Goal: Transaction & Acquisition: Purchase product/service

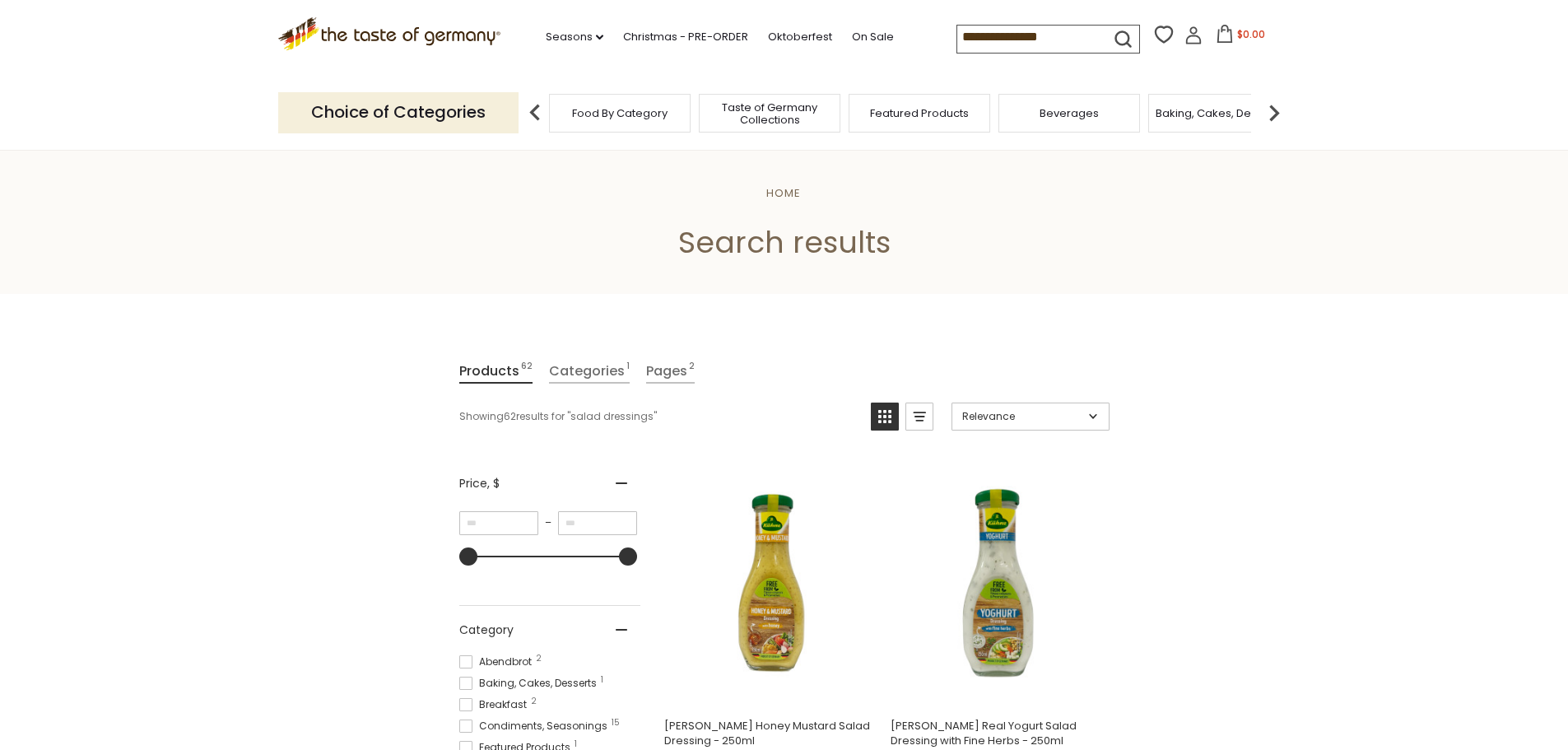
click at [397, 119] on p "Choice of Categories" at bounding box center [398, 112] width 240 height 40
click at [1276, 117] on img at bounding box center [1274, 112] width 33 height 33
click at [1276, 116] on img at bounding box center [1274, 112] width 33 height 33
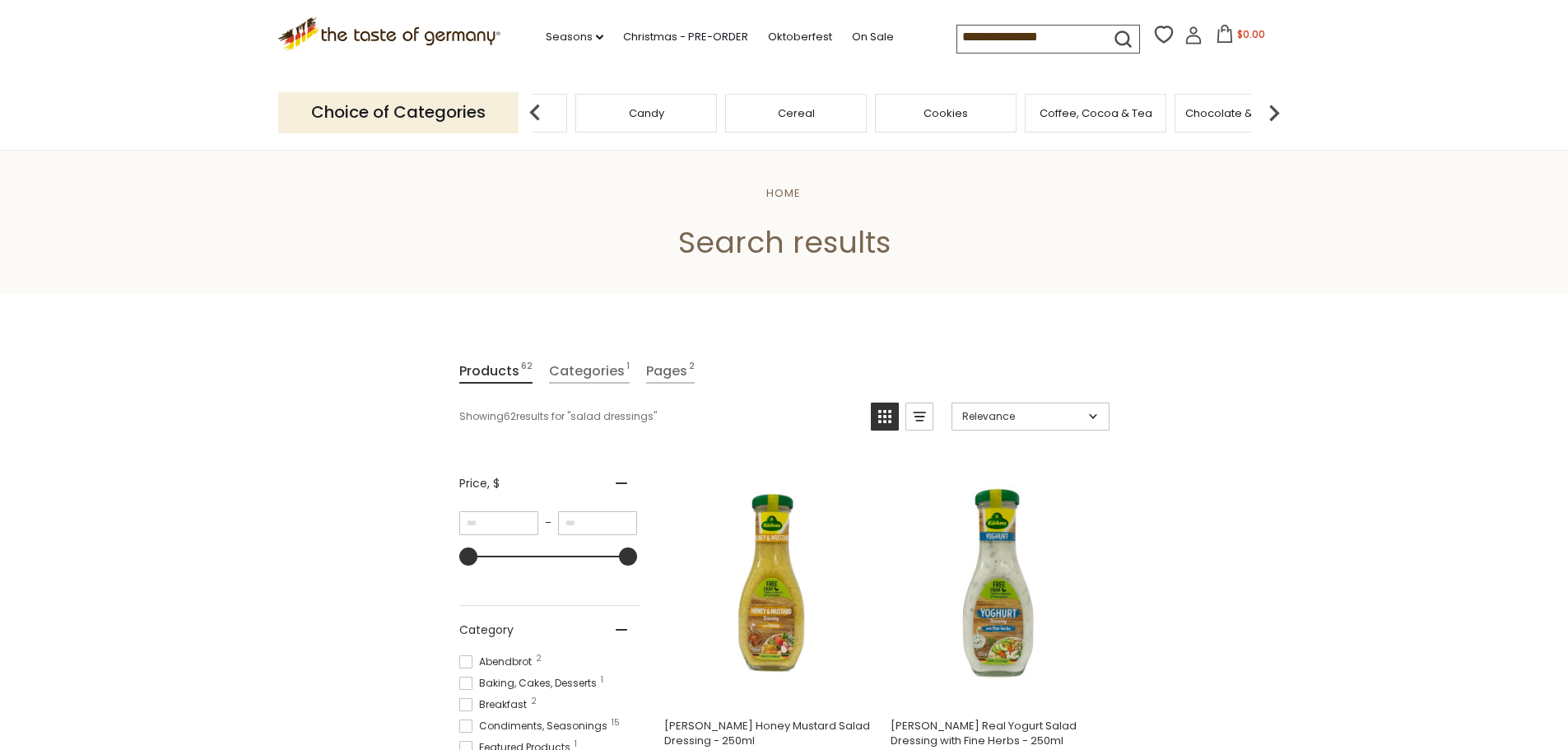
click at [1276, 116] on img at bounding box center [1274, 112] width 33 height 33
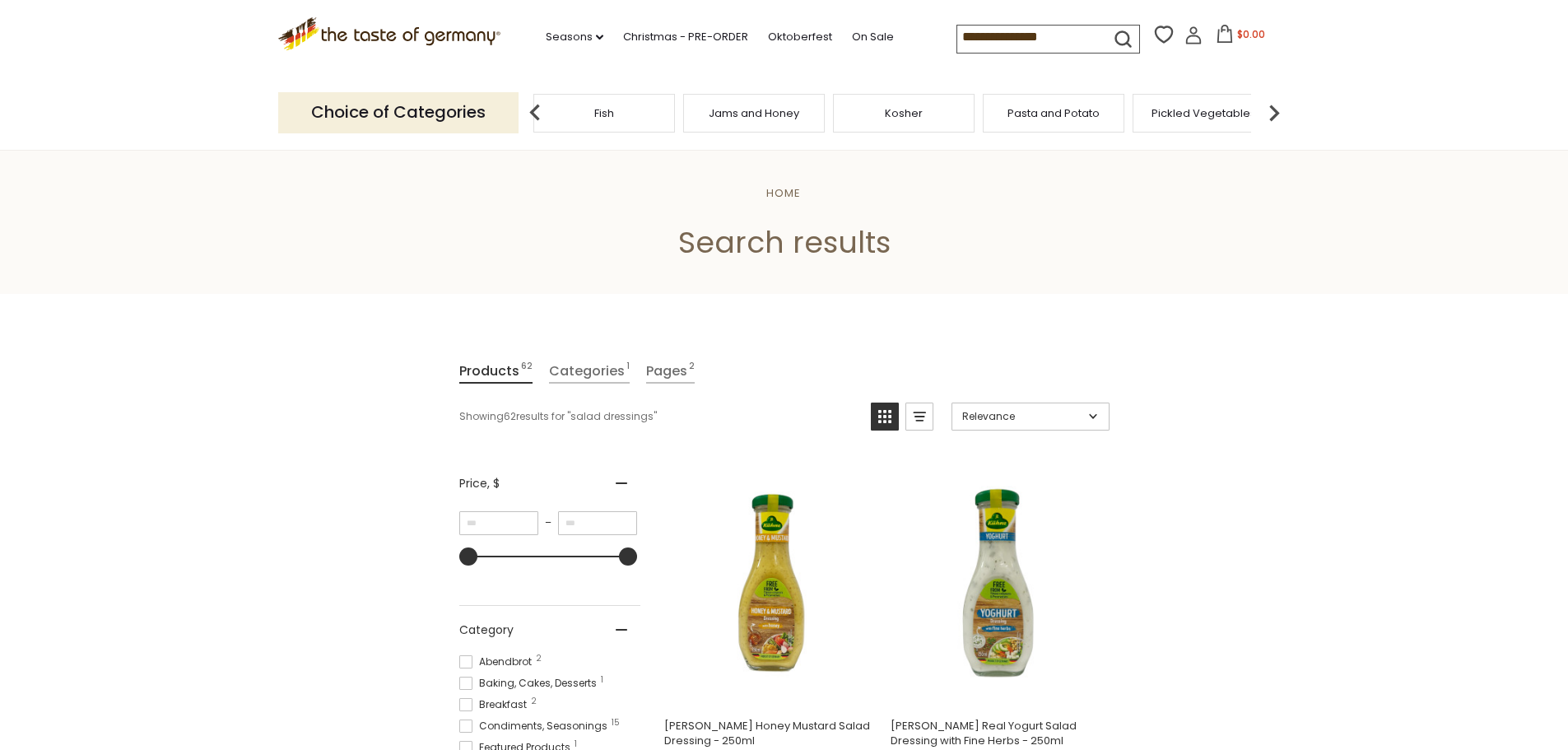
click at [1276, 116] on img at bounding box center [1274, 112] width 33 height 33
click at [1135, 118] on span "Sausages" at bounding box center [1160, 113] width 55 height 12
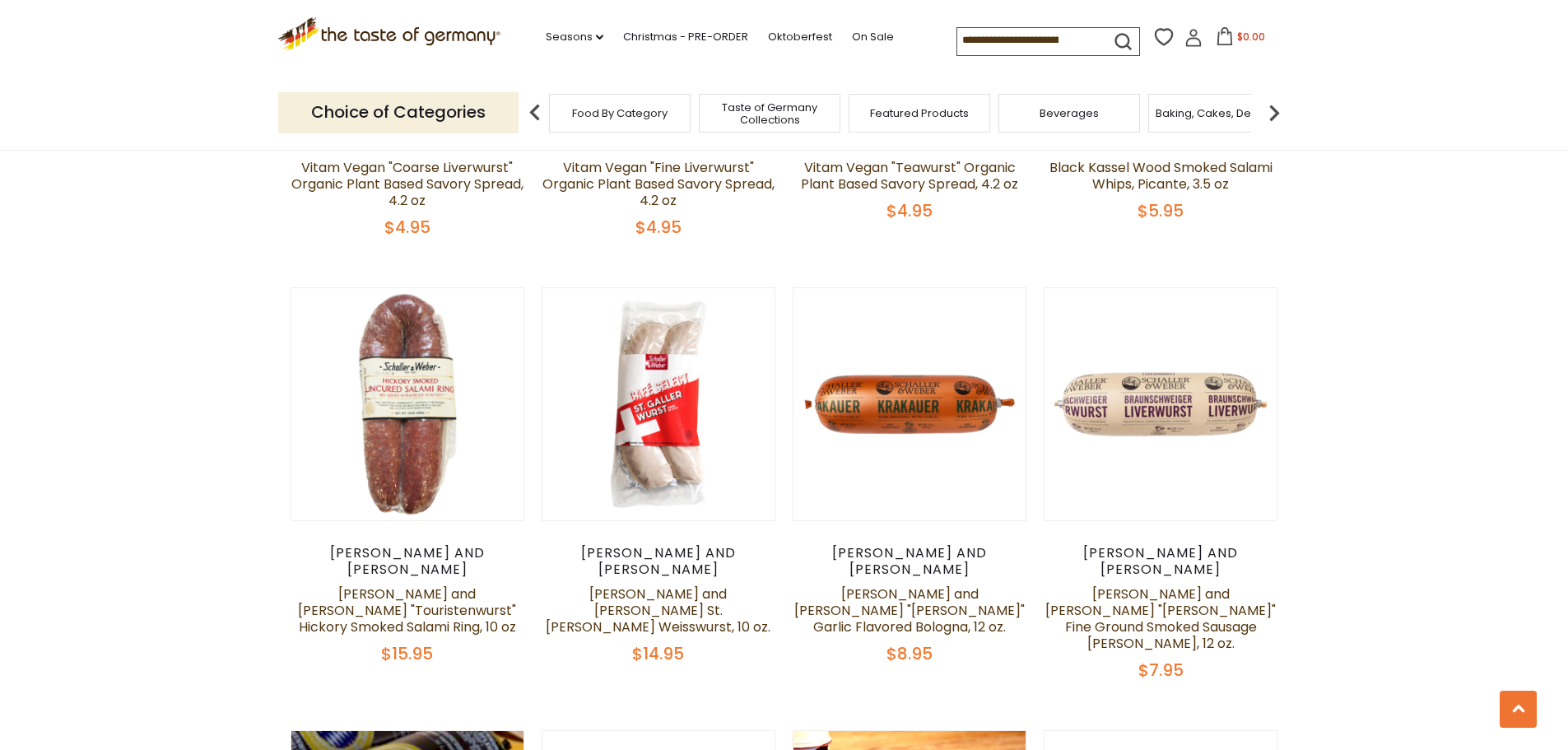
scroll to position [1728, 0]
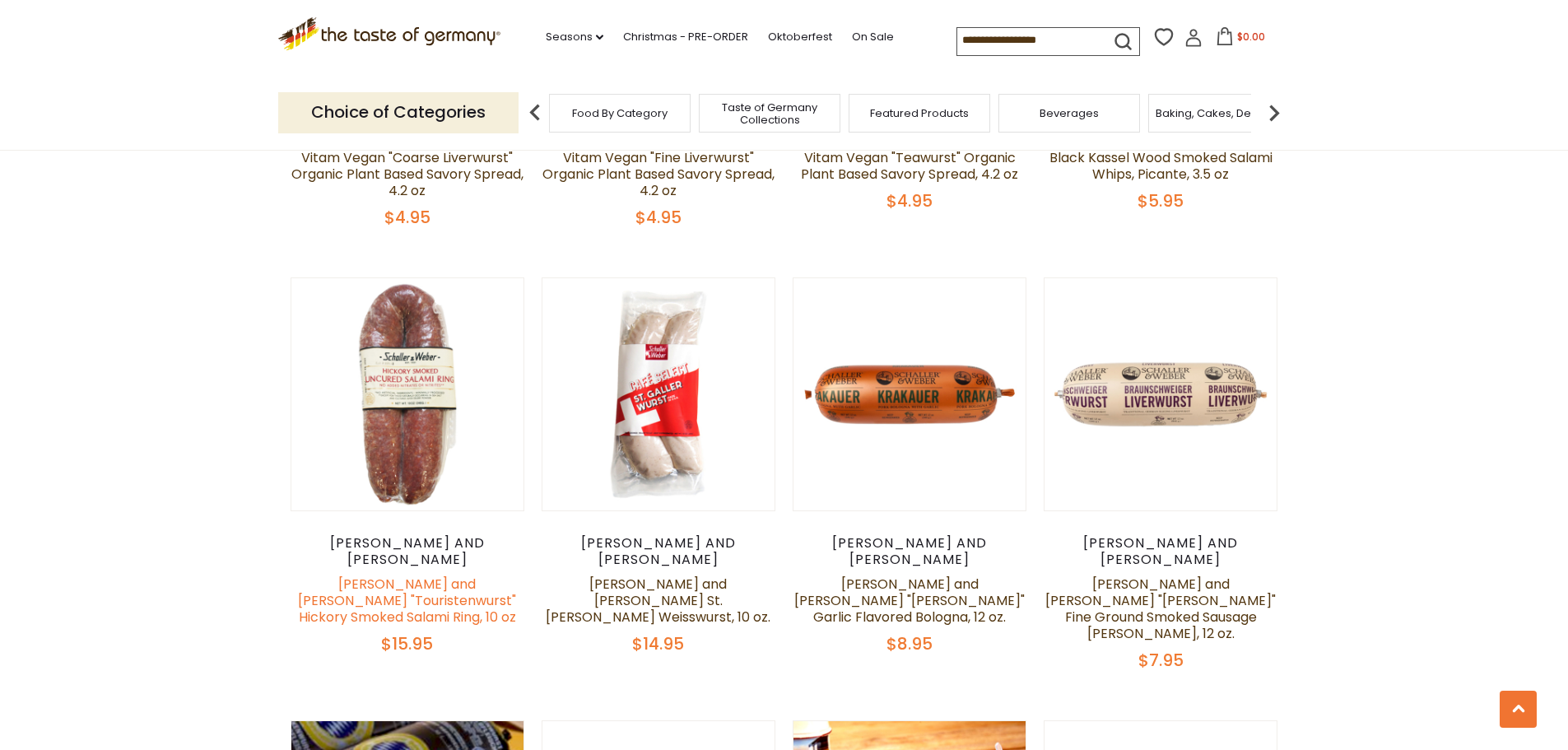
click at [415, 574] on link "[PERSON_NAME] and [PERSON_NAME] "Touristenwurst" Hickory Smoked Salami Ring, 10…" at bounding box center [408, 600] width 218 height 52
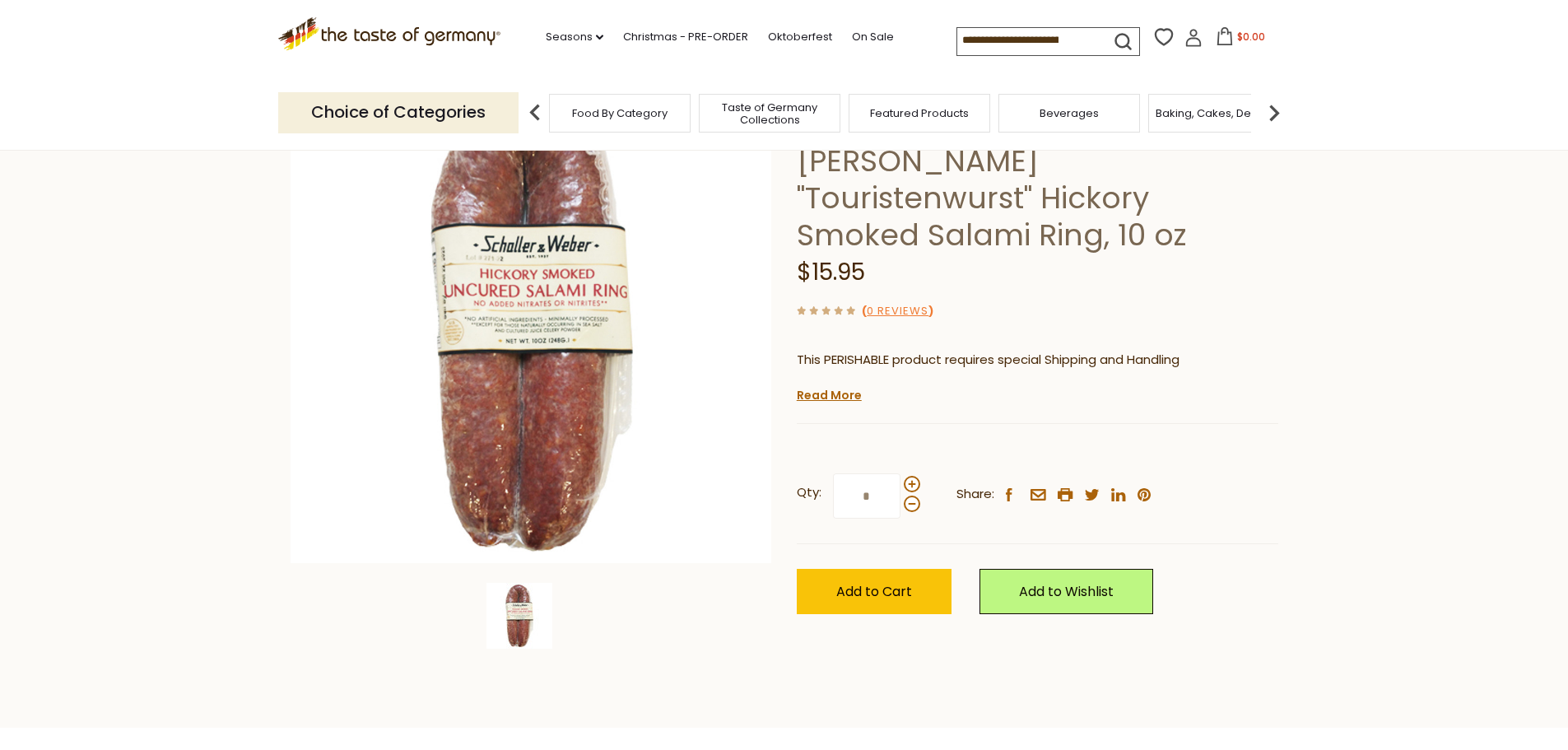
scroll to position [164, 0]
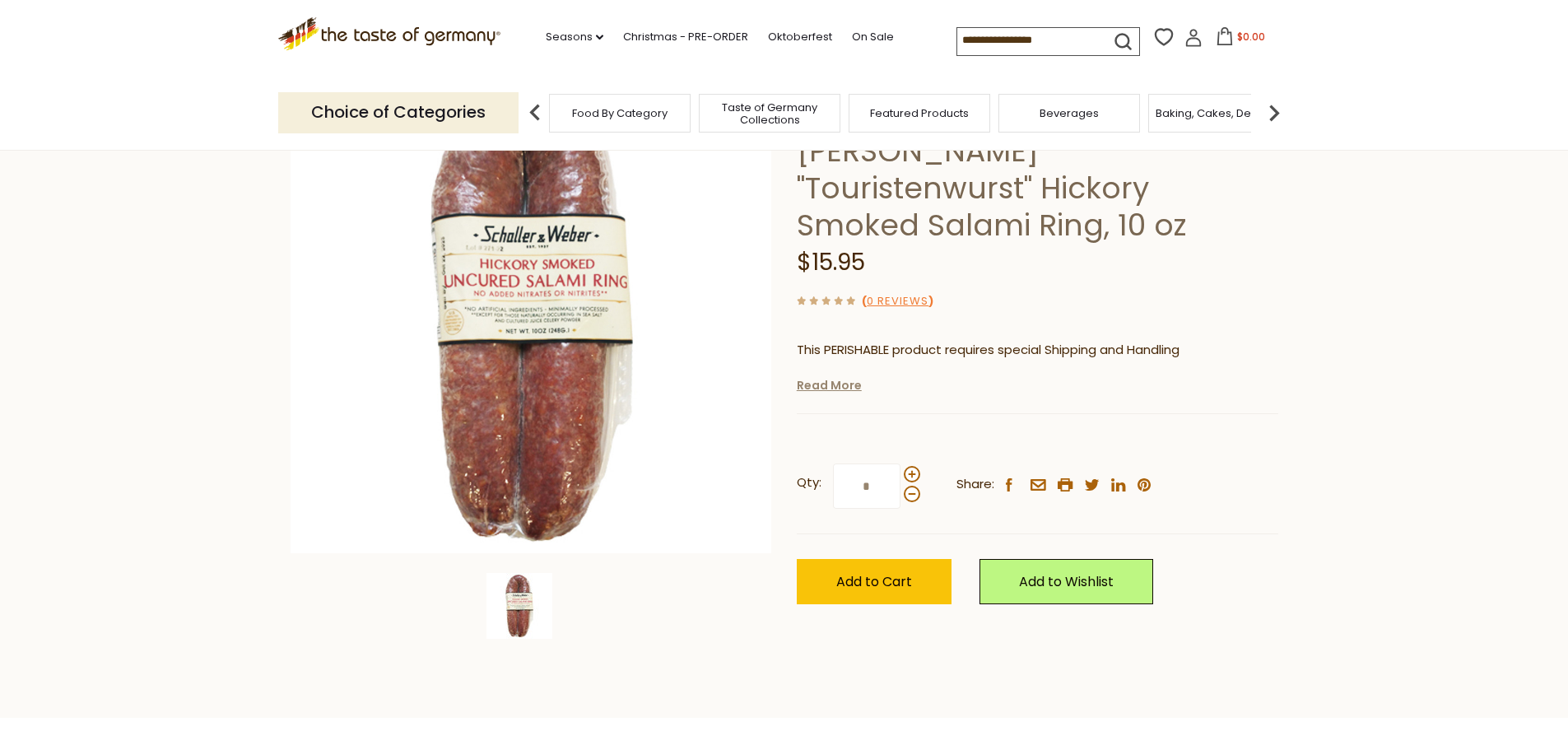
click at [826, 377] on link "Read More" at bounding box center [830, 384] width 65 height 16
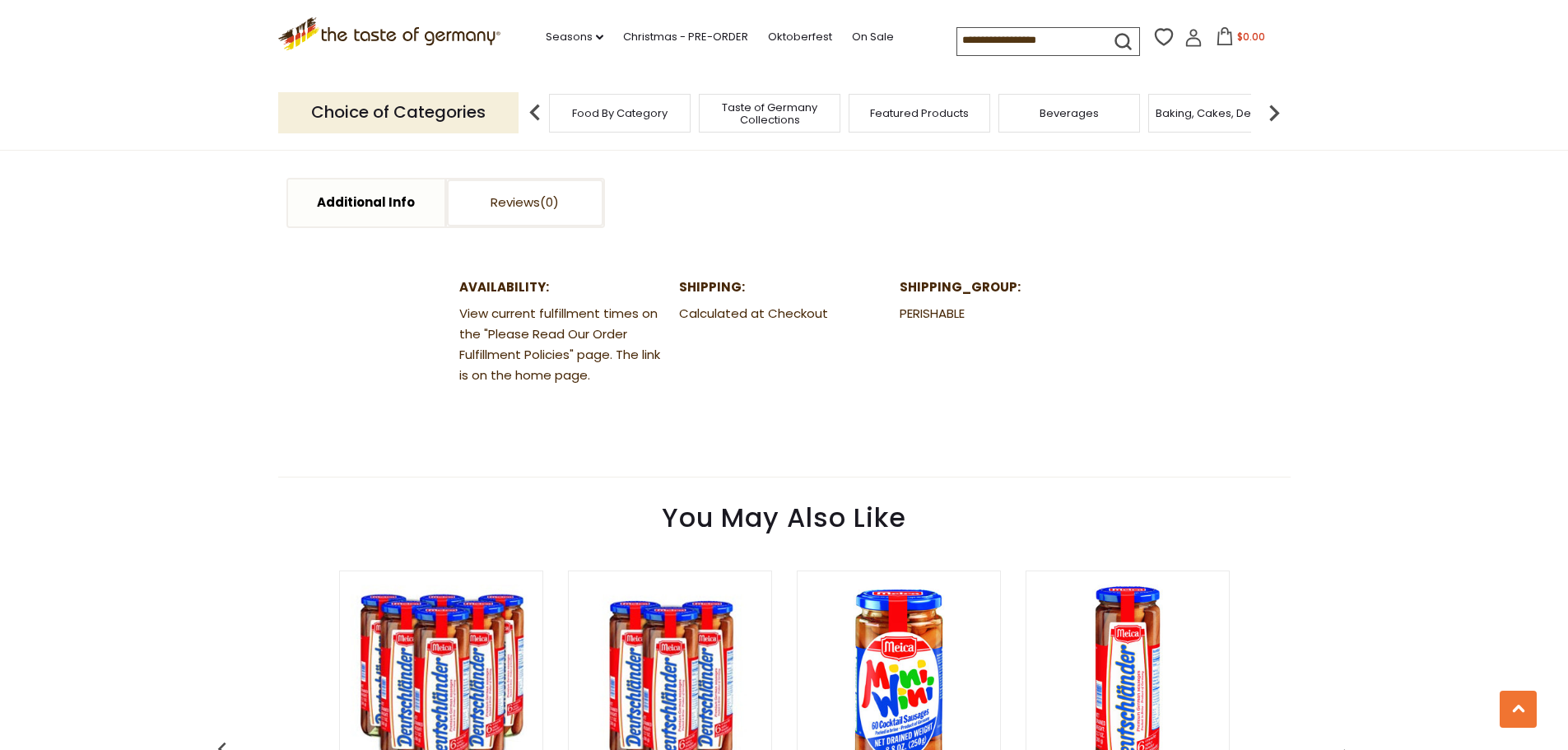
scroll to position [1646, 0]
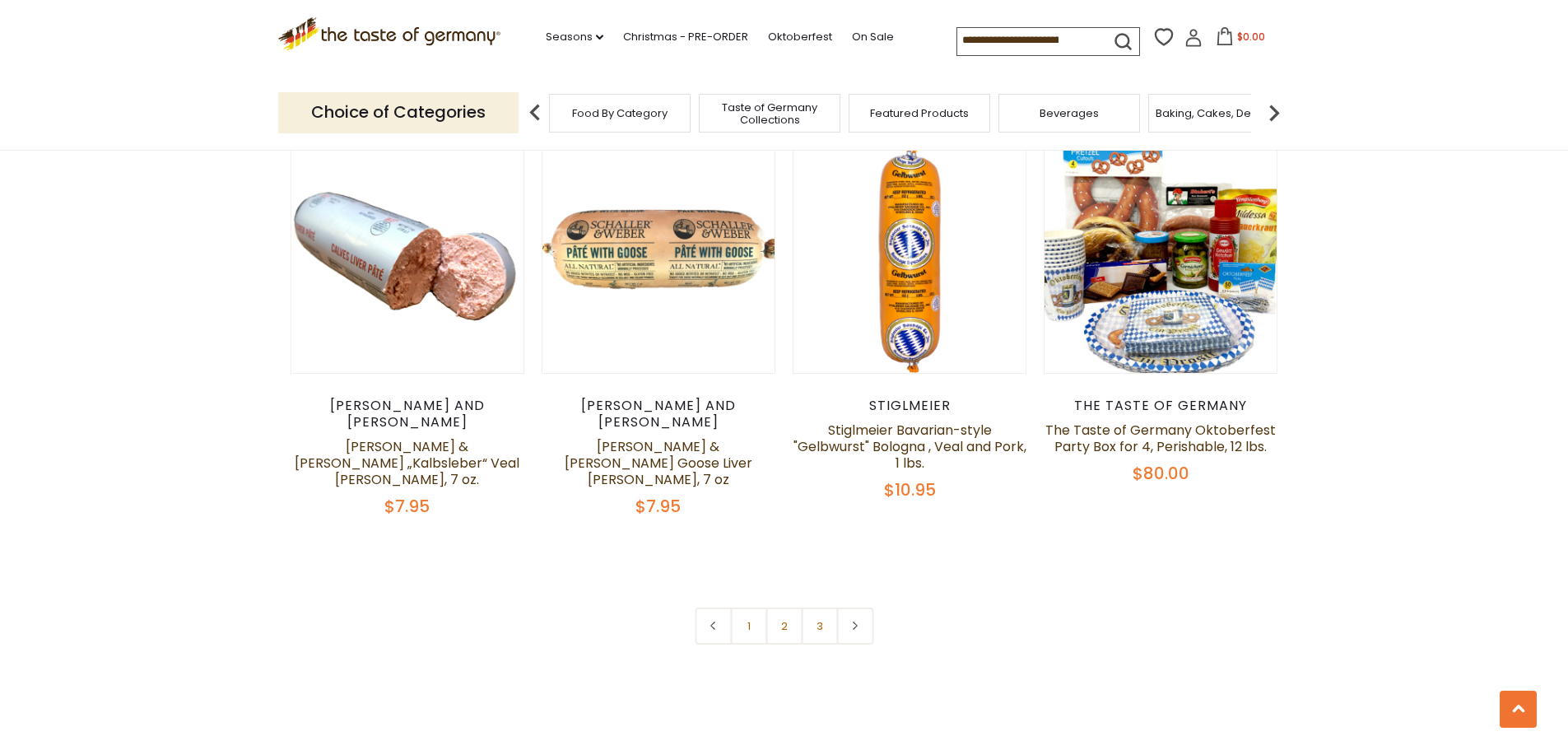
scroll to position [4032, 0]
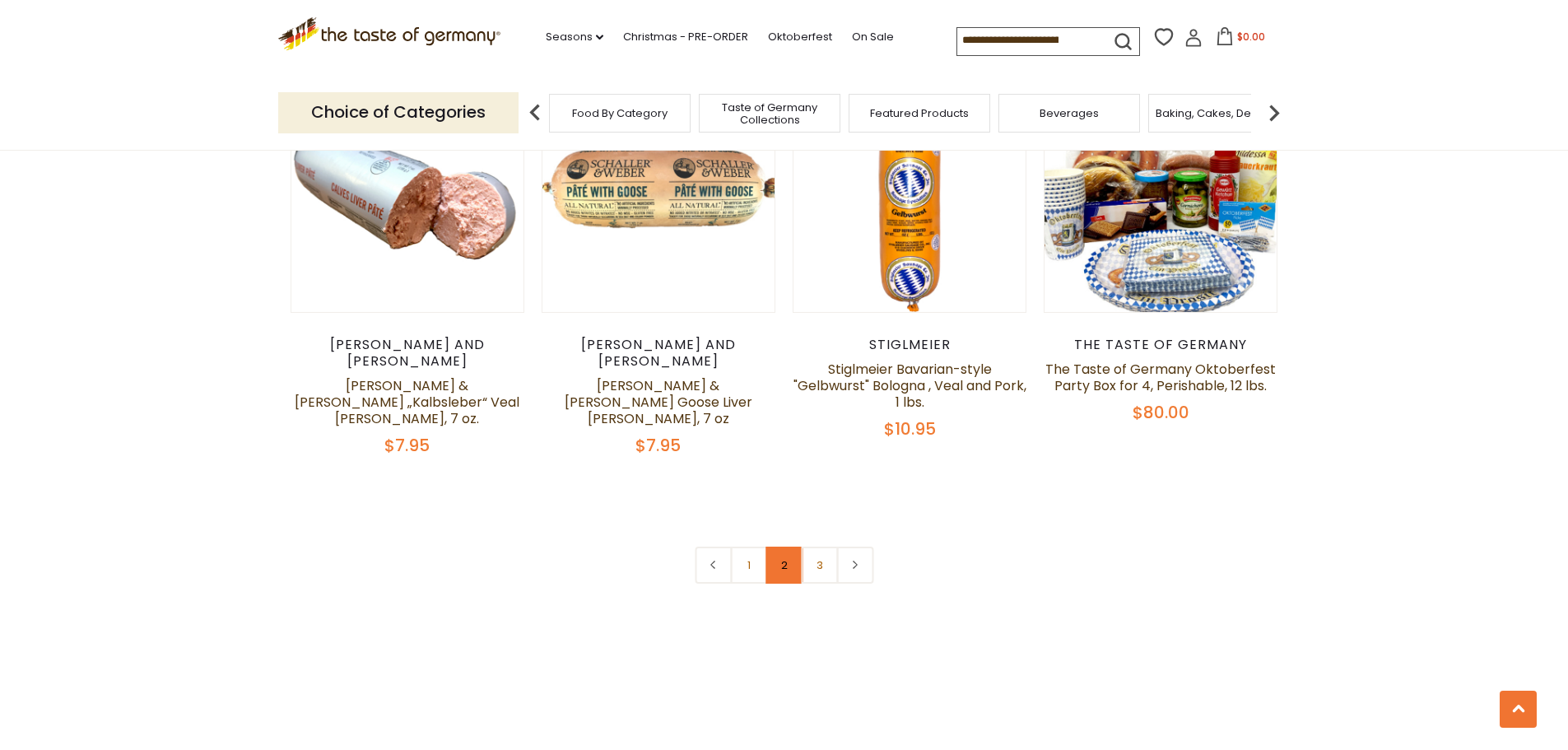
click at [778, 546] on link "2" at bounding box center [784, 564] width 37 height 37
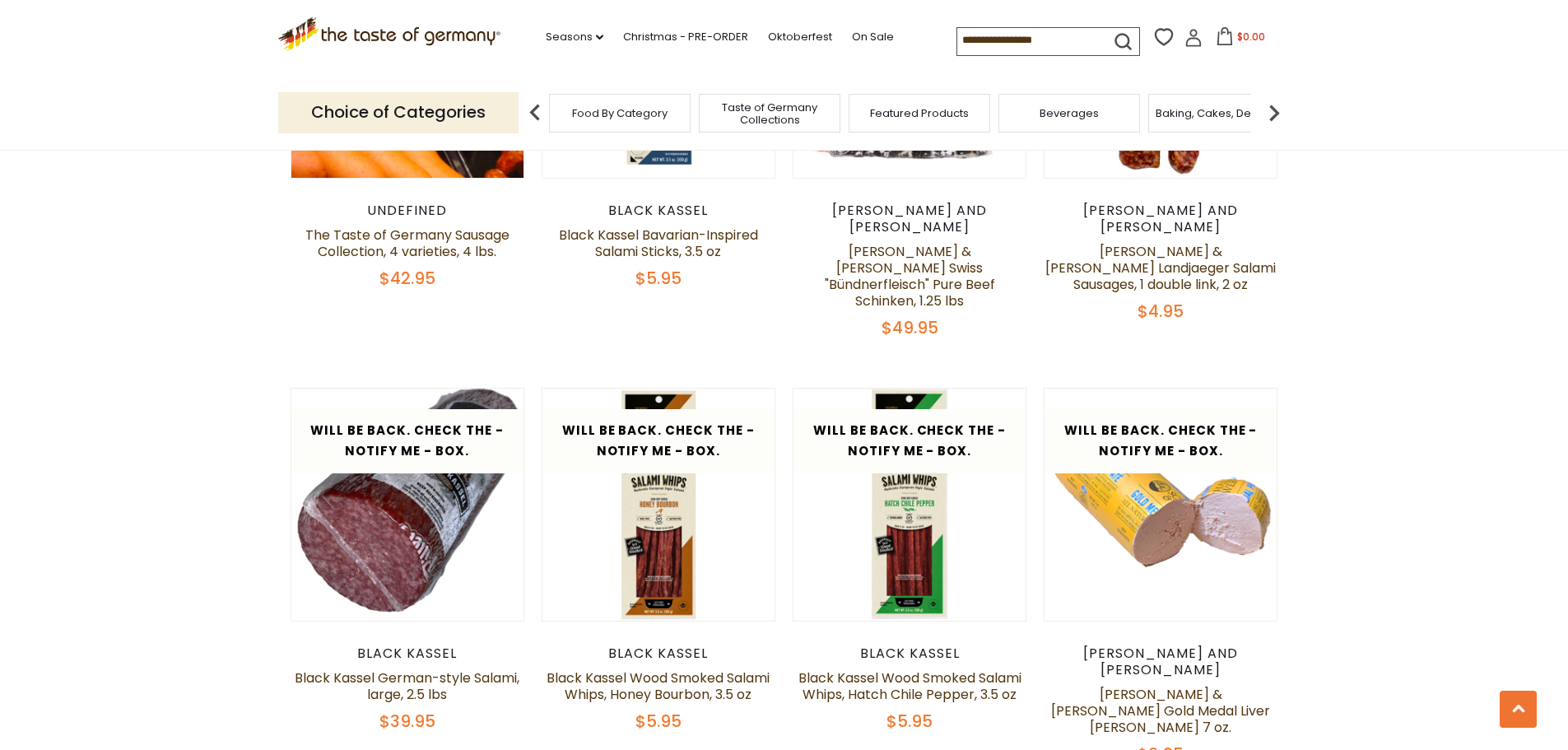
scroll to position [3281, 0]
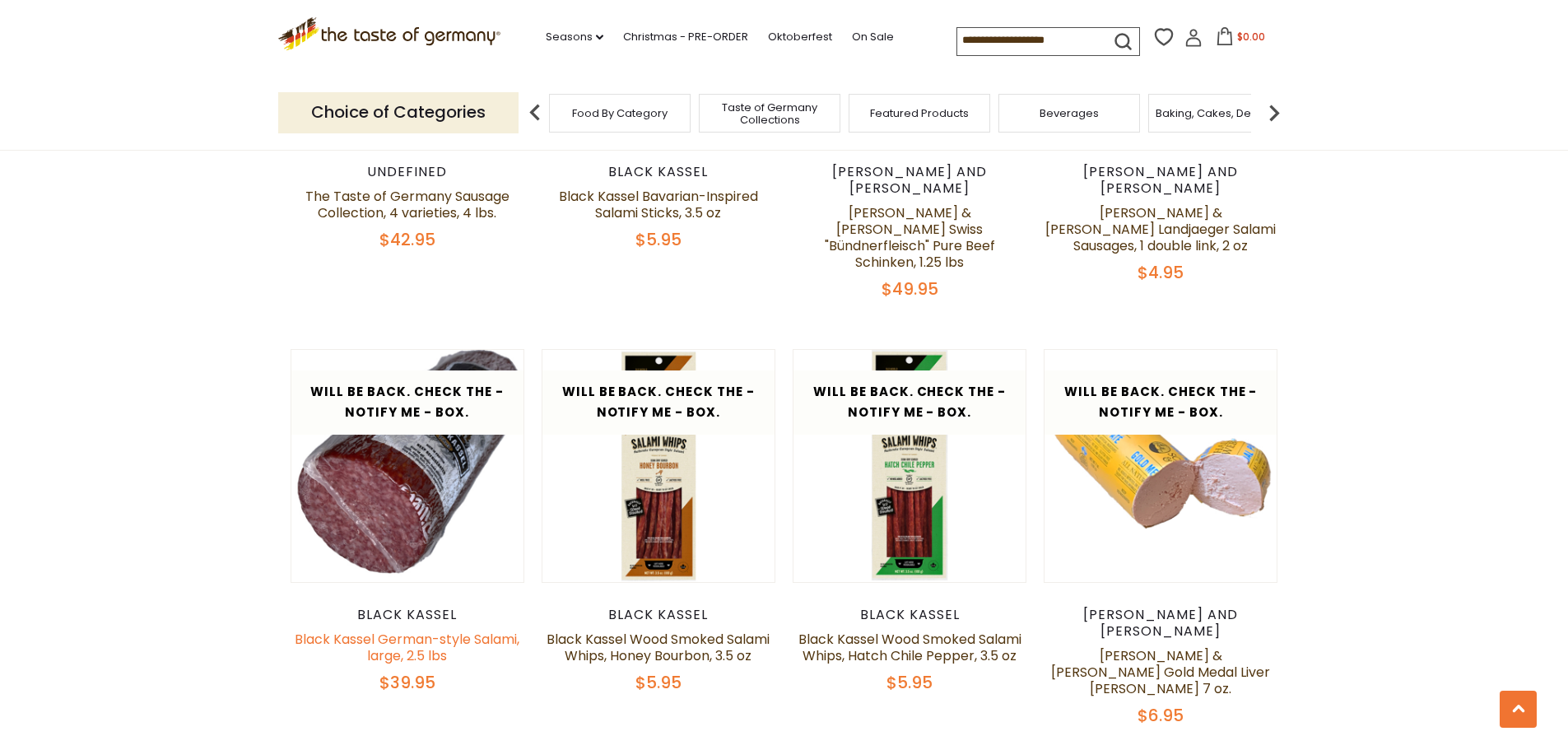
click at [362, 630] on link "Black Kassel German-style Salami, large, 2.5 lbs" at bounding box center [408, 648] width 225 height 36
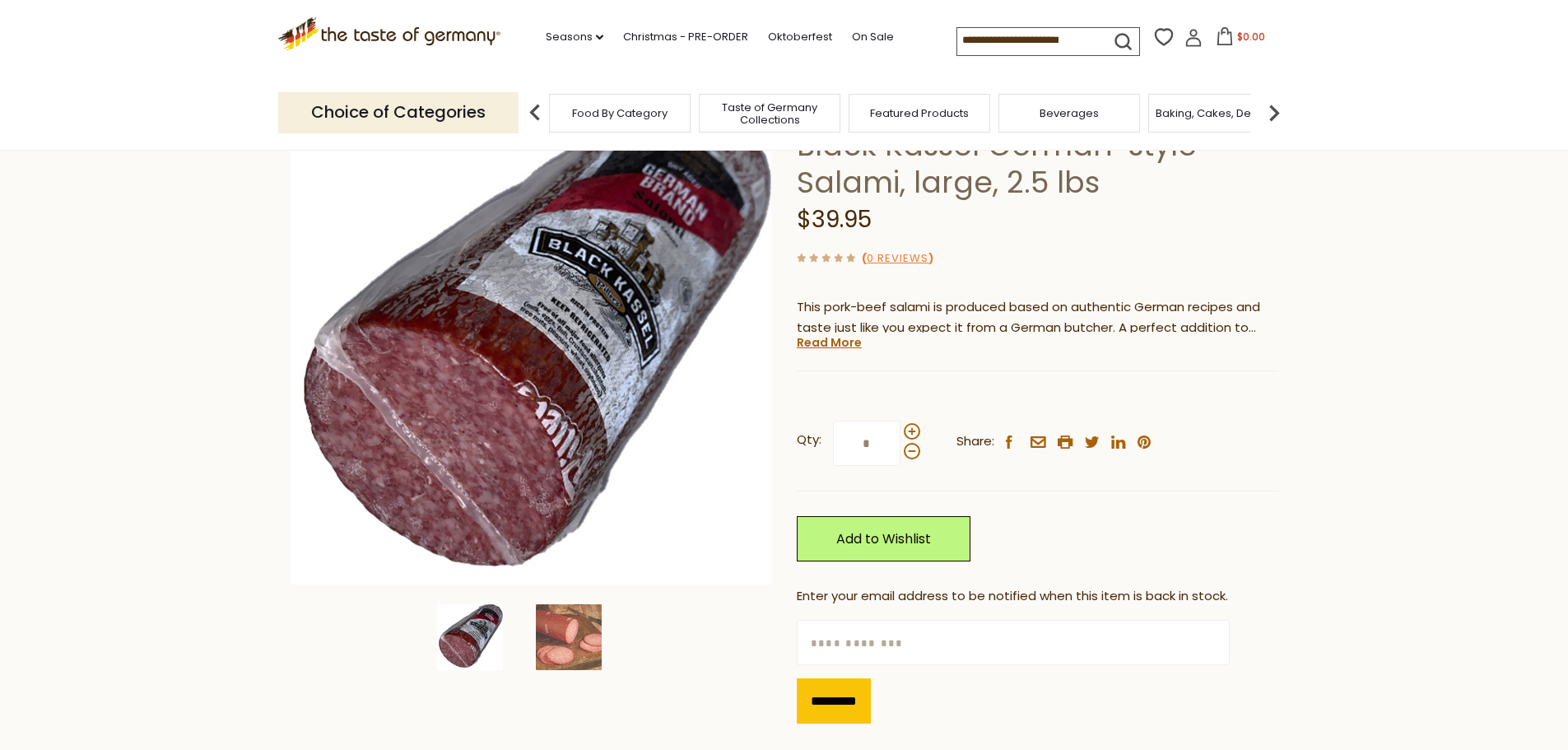
scroll to position [164, 0]
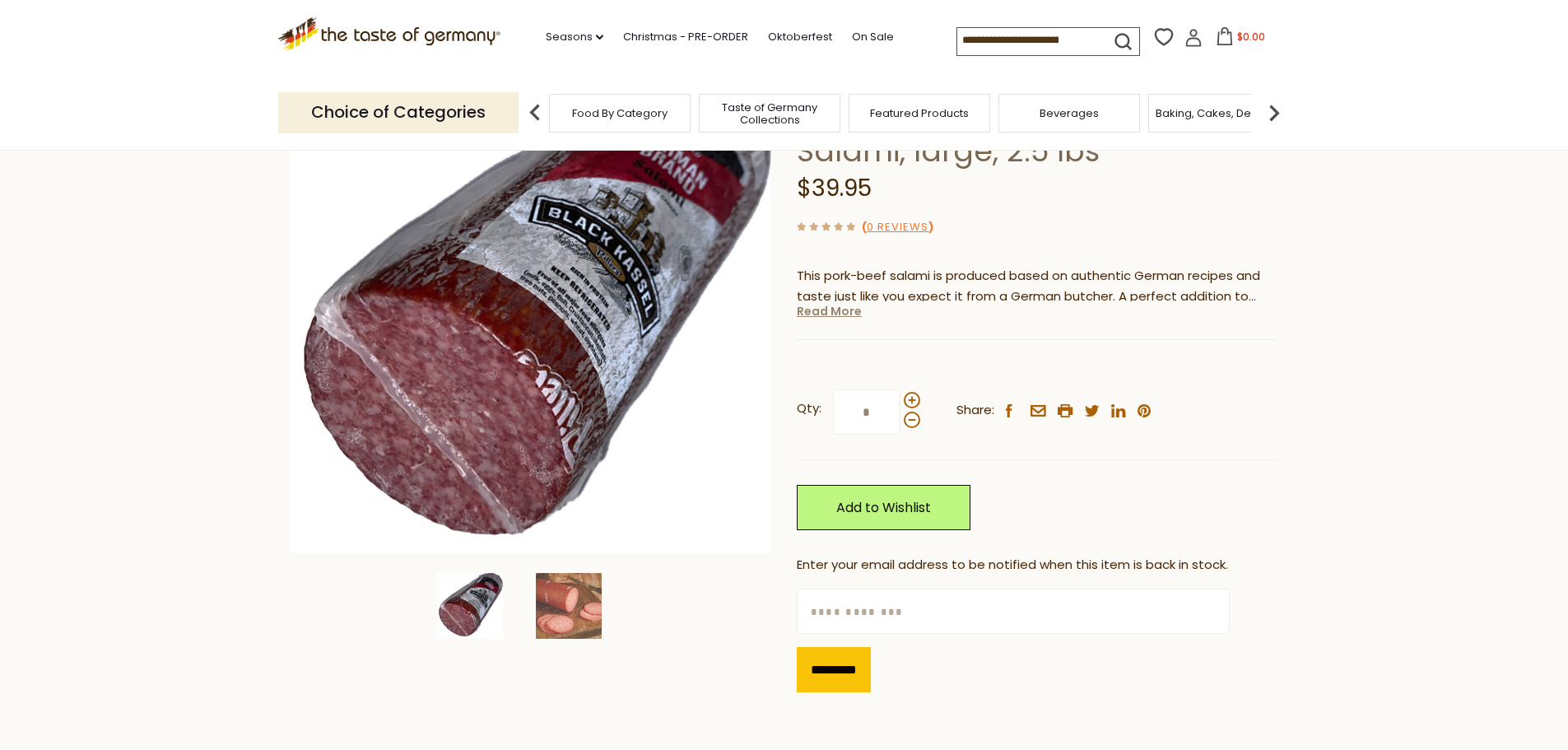
click at [823, 310] on link "Read More" at bounding box center [830, 310] width 65 height 16
